Goal: Communication & Community: Answer question/provide support

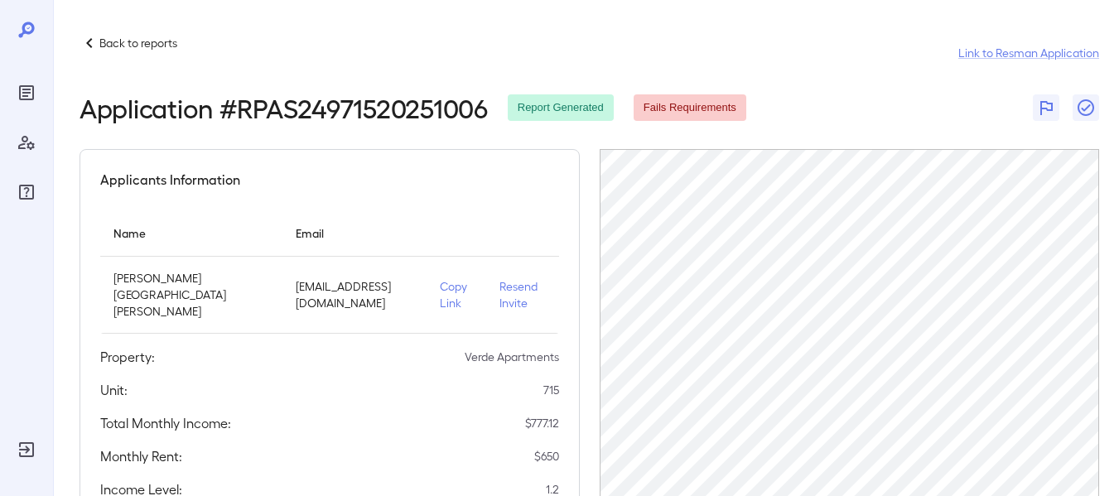
click at [104, 39] on p "Back to reports" at bounding box center [138, 43] width 78 height 17
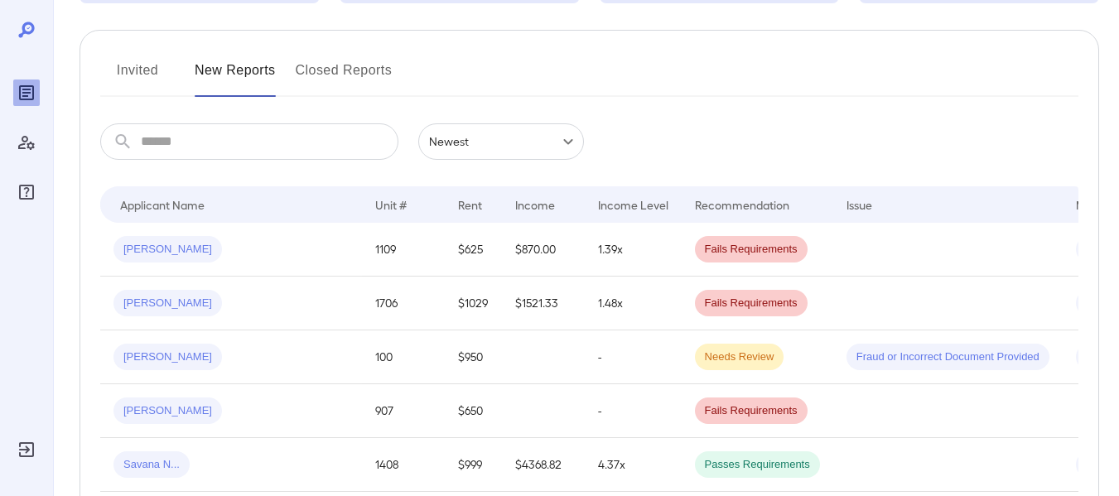
scroll to position [186, 0]
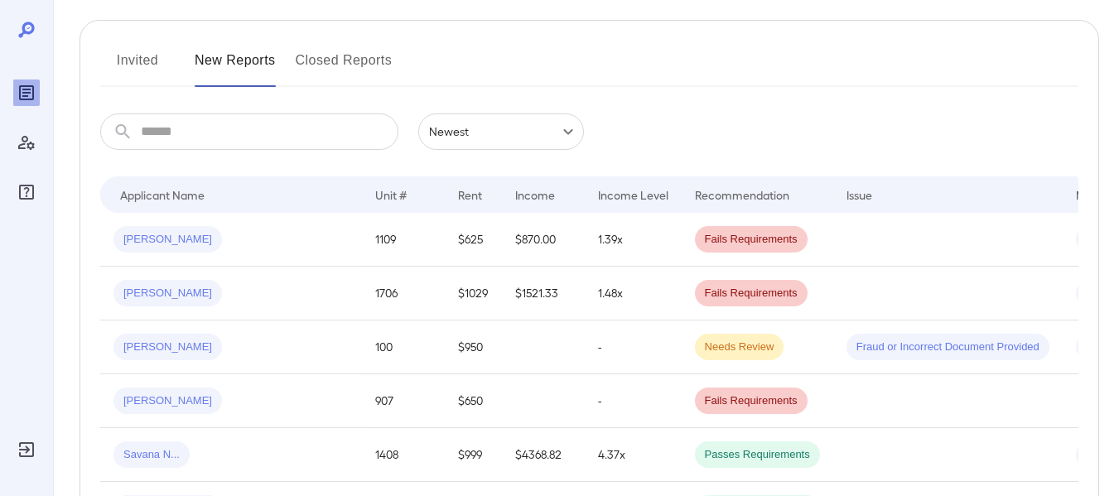
click at [144, 65] on button "Invited" at bounding box center [137, 67] width 75 height 40
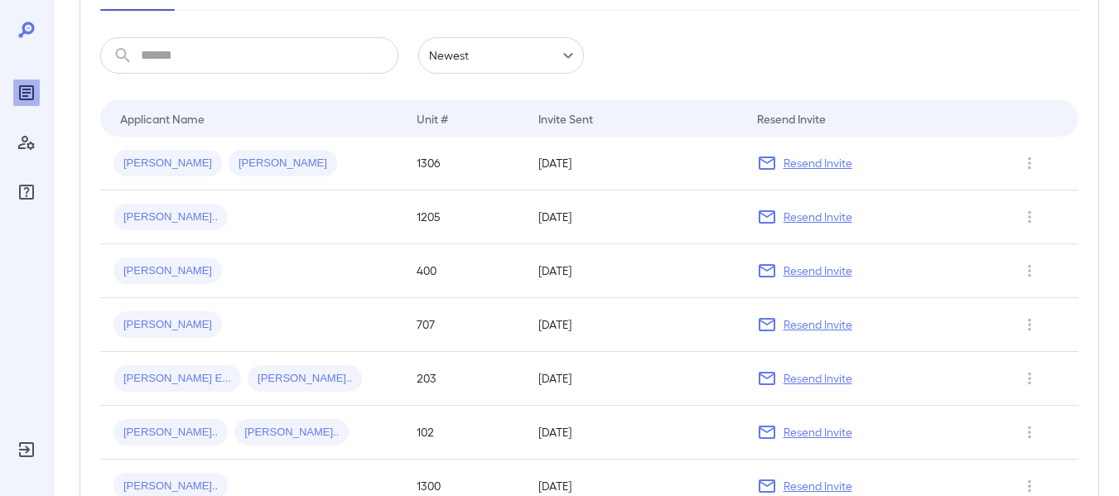
scroll to position [263, 0]
click at [831, 272] on p "Resend Invite" at bounding box center [817, 270] width 69 height 17
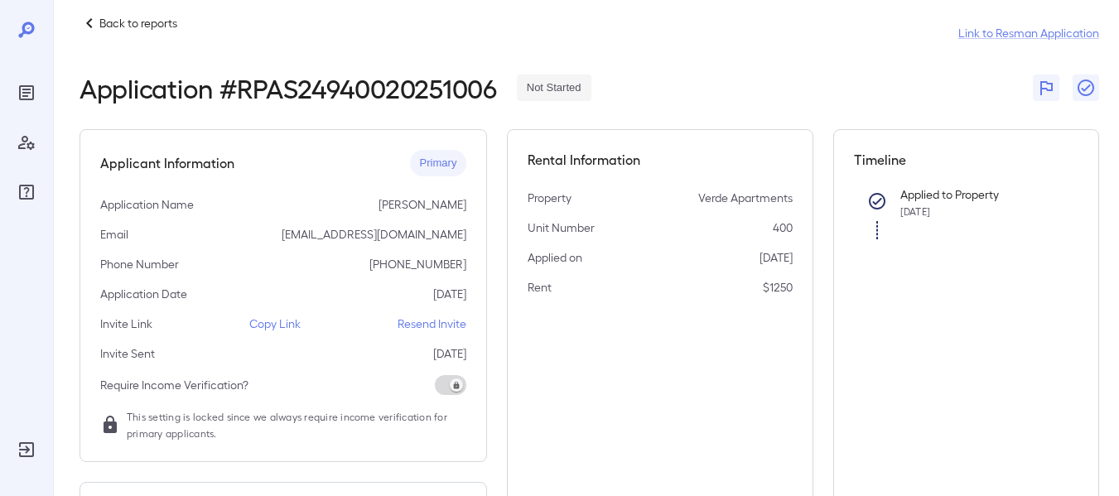
scroll to position [15, 0]
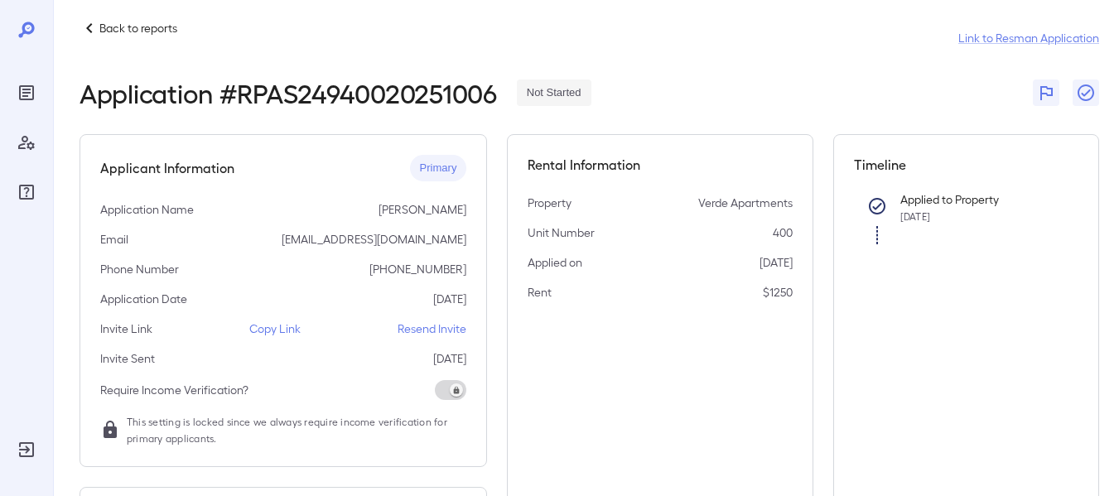
click at [284, 335] on p "Copy Link" at bounding box center [274, 329] width 51 height 17
click at [108, 25] on p "Back to reports" at bounding box center [138, 28] width 78 height 17
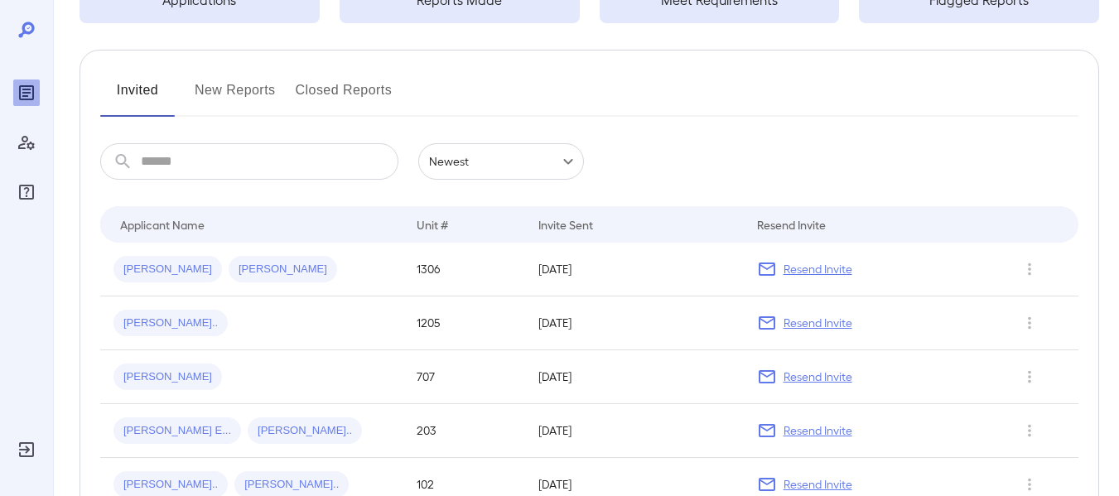
scroll to position [231, 0]
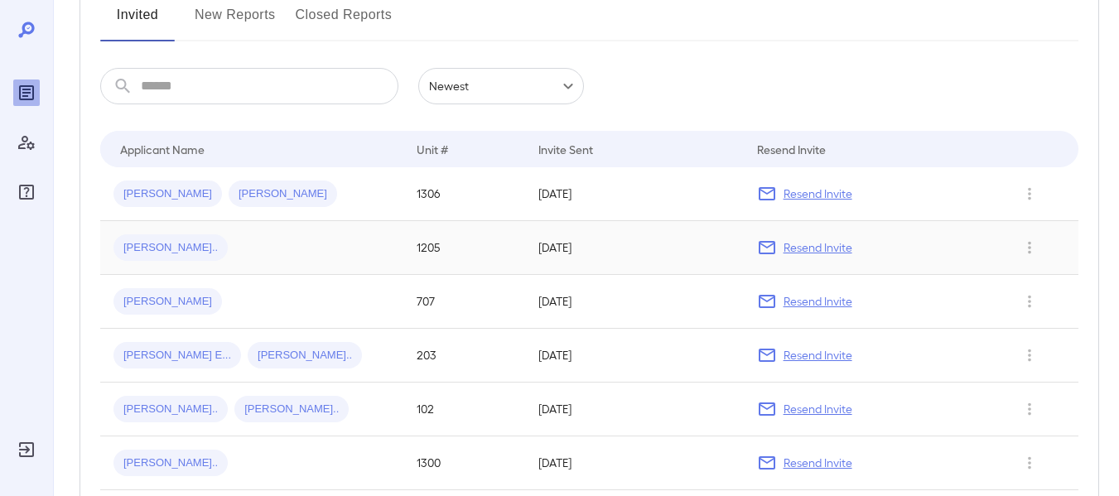
click at [848, 248] on p "Resend Invite" at bounding box center [817, 247] width 69 height 17
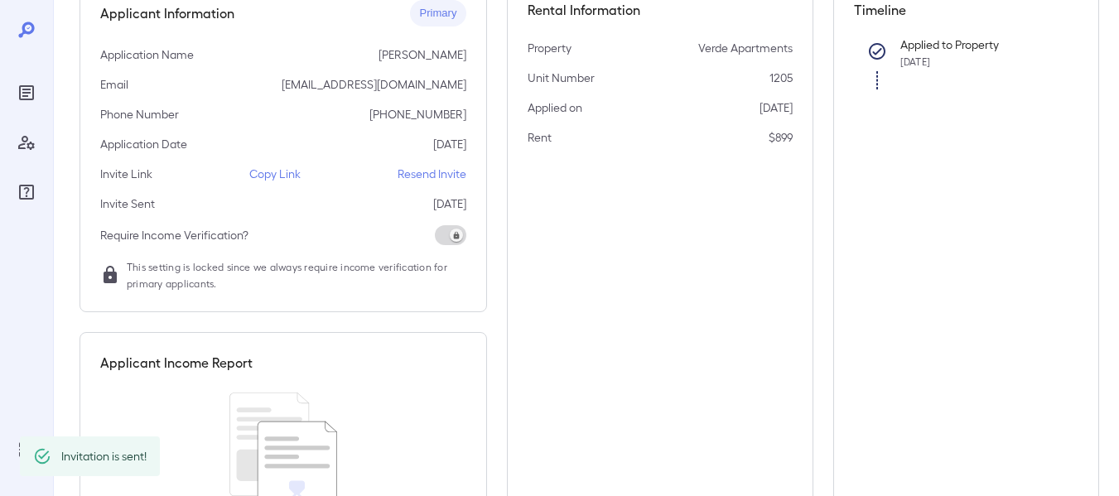
scroll to position [183, 0]
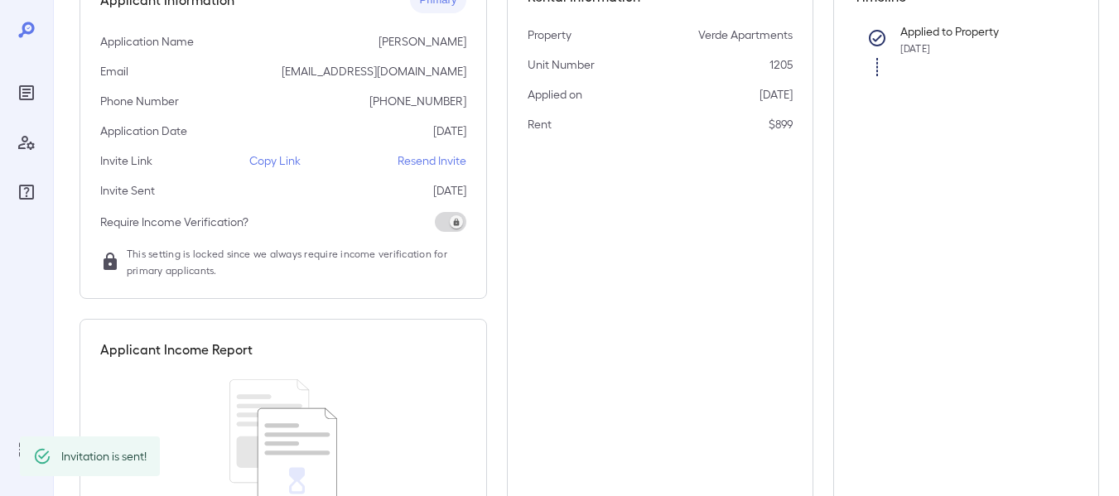
click at [286, 160] on p "Copy Link" at bounding box center [274, 160] width 51 height 17
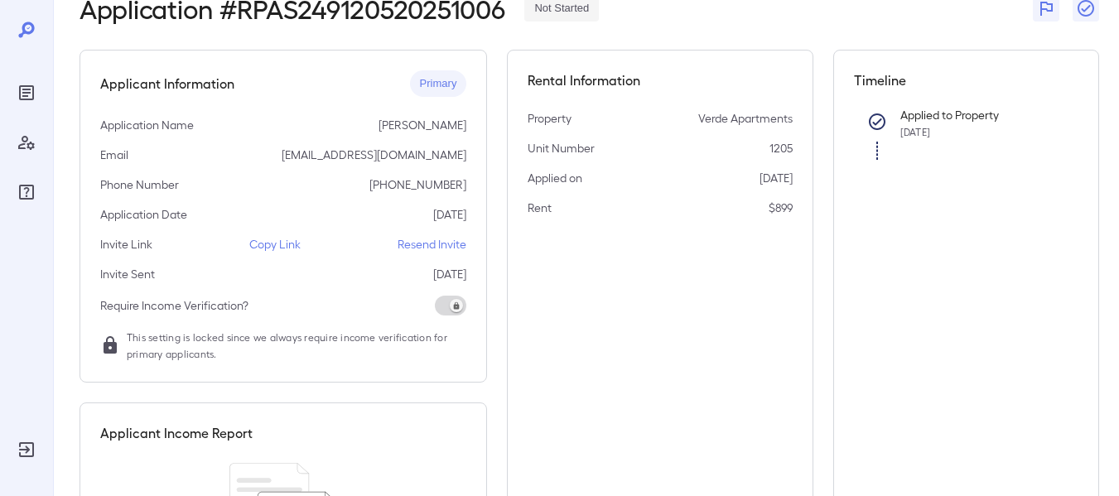
scroll to position [0, 0]
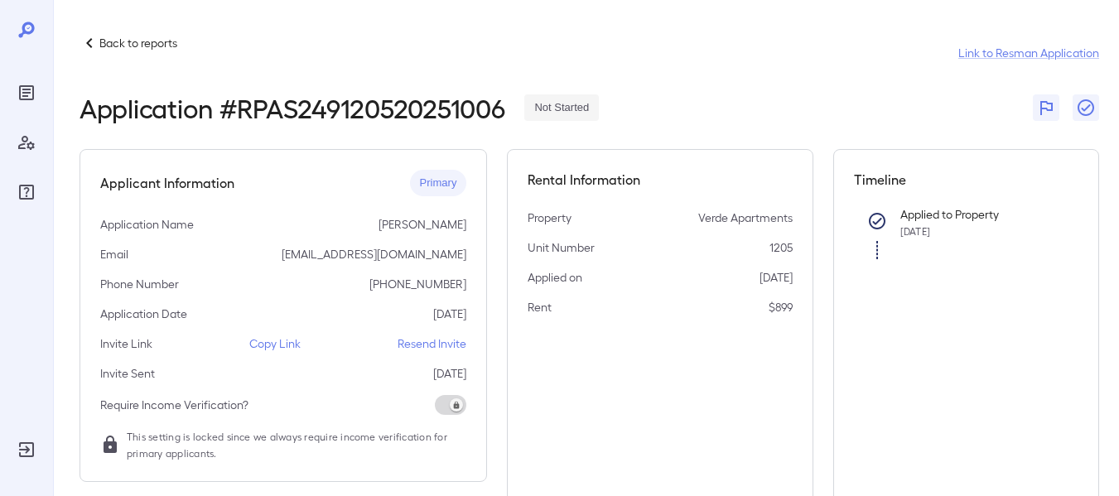
click at [288, 343] on p "Copy Link" at bounding box center [274, 343] width 51 height 17
click at [284, 344] on p "Copy Link" at bounding box center [274, 343] width 51 height 17
